Goal: Find specific page/section: Find specific page/section

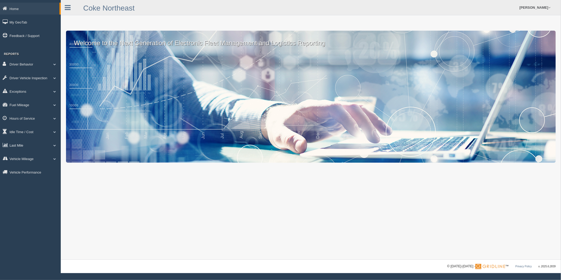
click at [25, 147] on link "Last Mile" at bounding box center [30, 145] width 61 height 12
click at [37, 158] on link "Planned Vs Actual" at bounding box center [35, 158] width 50 height 10
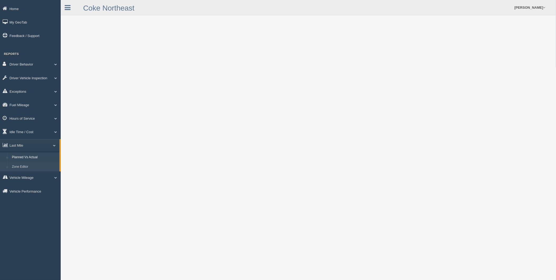
click at [31, 167] on link "Zone Editor" at bounding box center [35, 167] width 50 height 10
